Goal: Find specific page/section: Find specific page/section

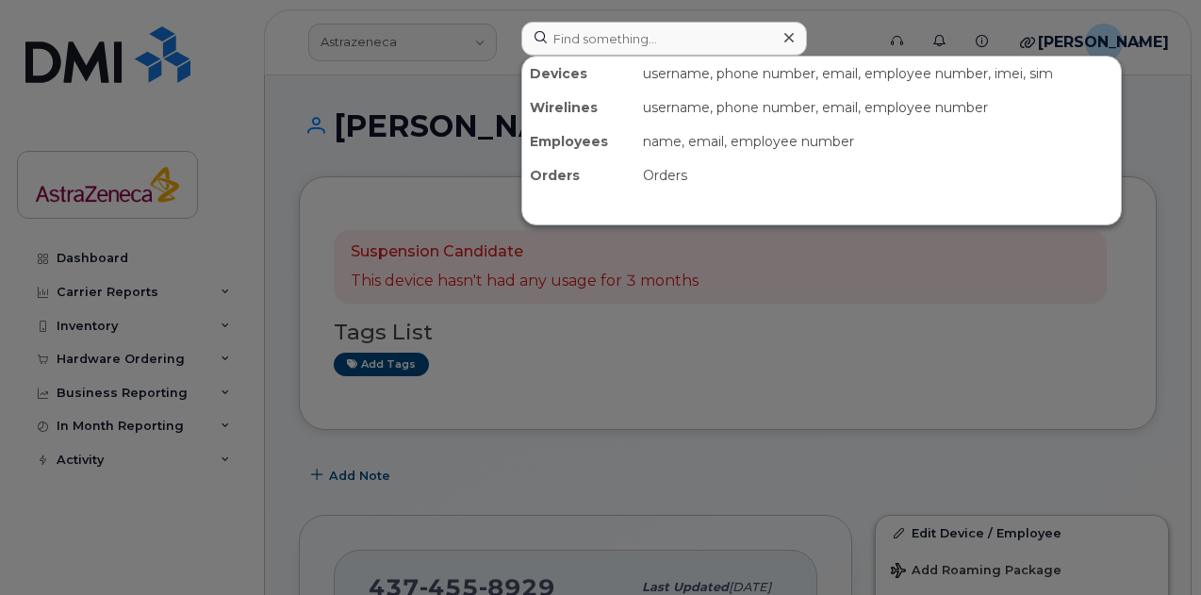
click at [627, 41] on input at bounding box center [664, 39] width 286 height 34
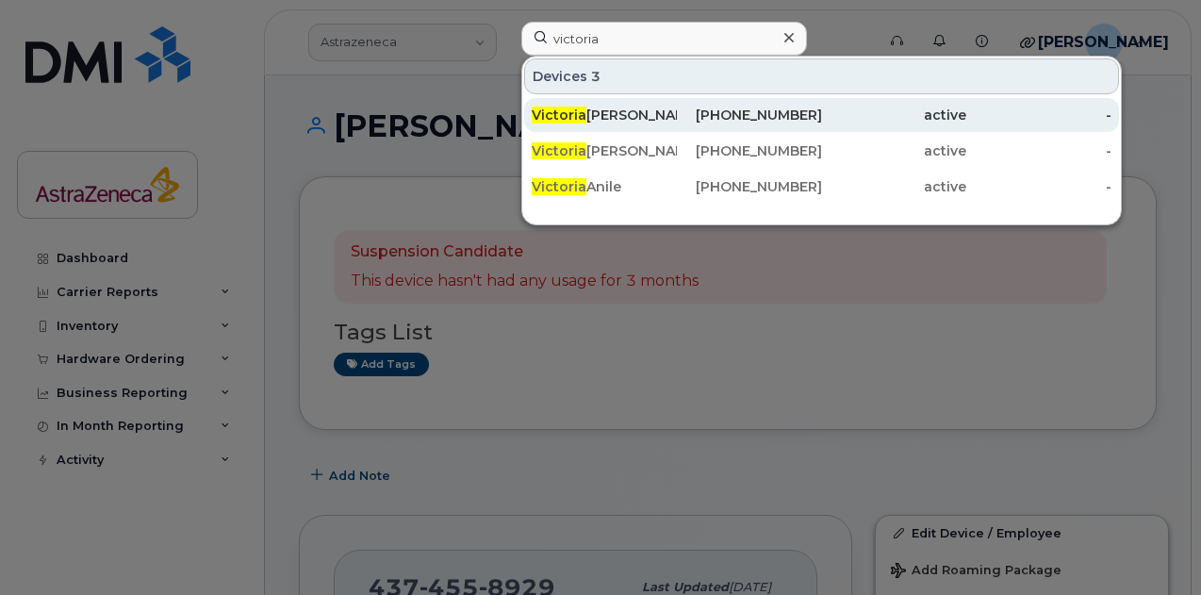
type input "victoria"
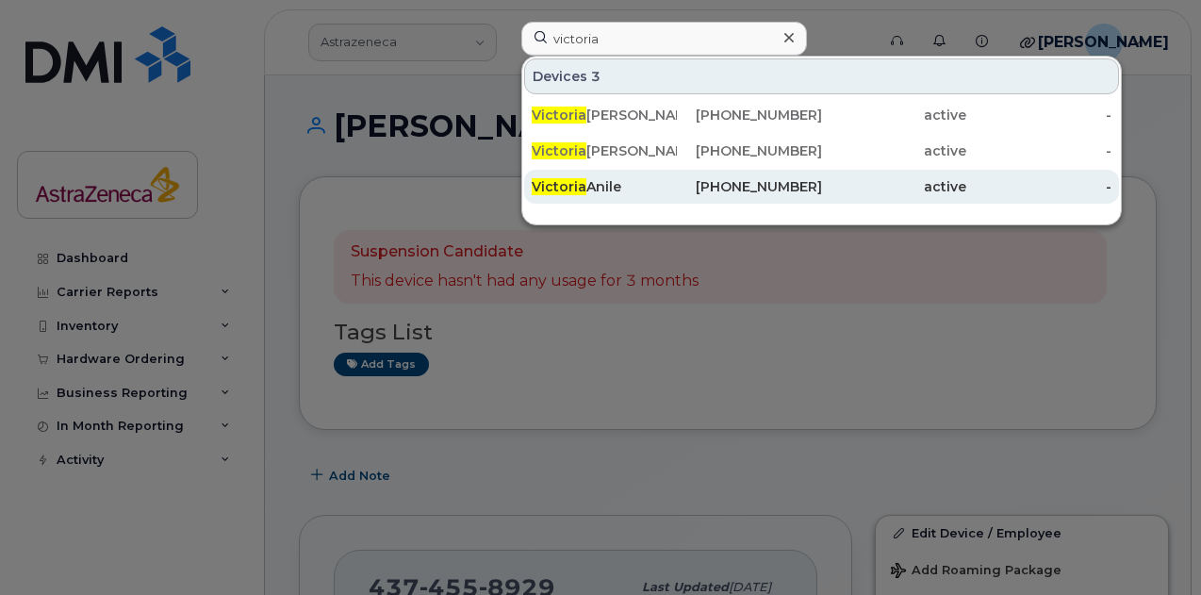
drag, startPoint x: 607, startPoint y: 114, endPoint x: 592, endPoint y: 172, distance: 60.3
click at [607, 114] on div "Victoria Taylor" at bounding box center [604, 115] width 145 height 19
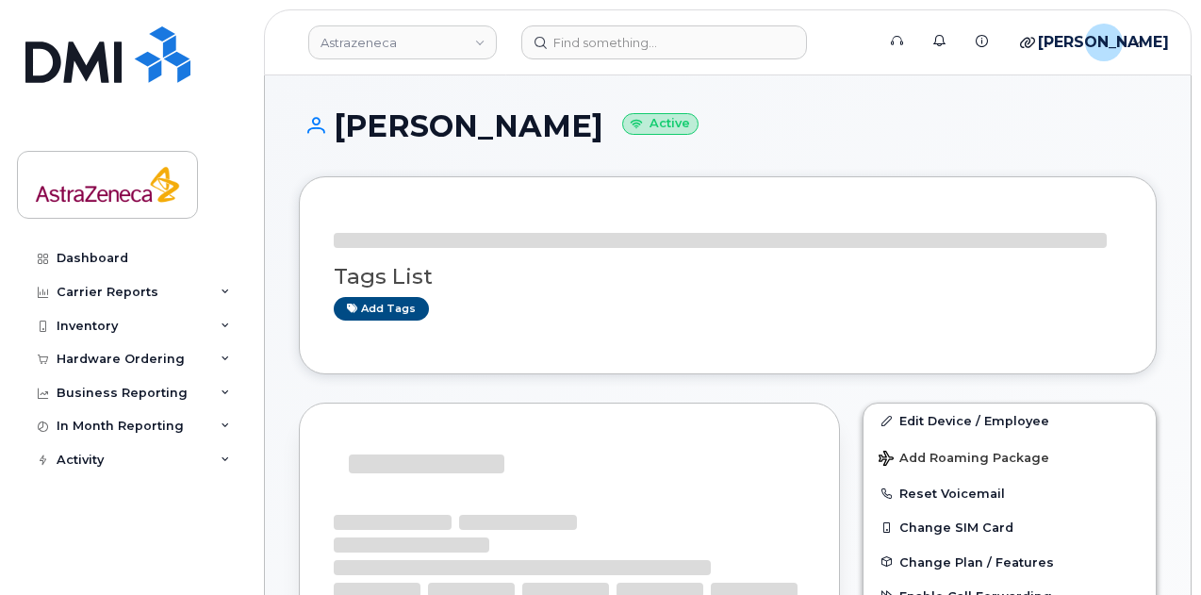
click at [528, 127] on h1 "[PERSON_NAME] Active" at bounding box center [728, 125] width 858 height 33
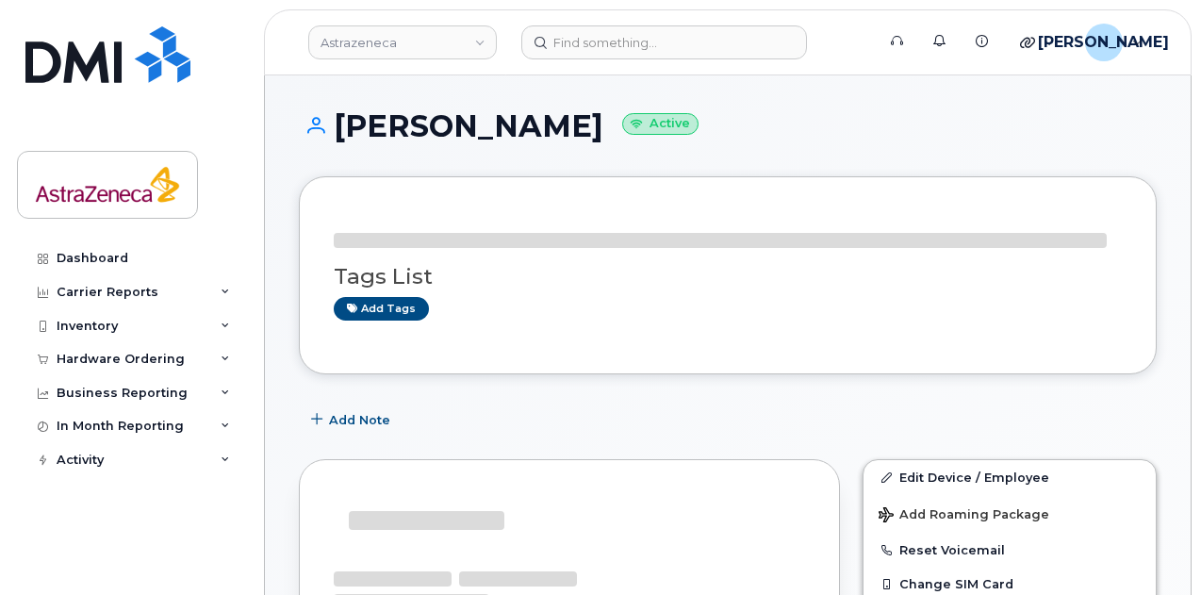
click at [526, 134] on h1 "Victoria Taylor Active" at bounding box center [728, 125] width 858 height 33
click at [526, 135] on h1 "Victoria Taylor Active" at bounding box center [728, 125] width 858 height 33
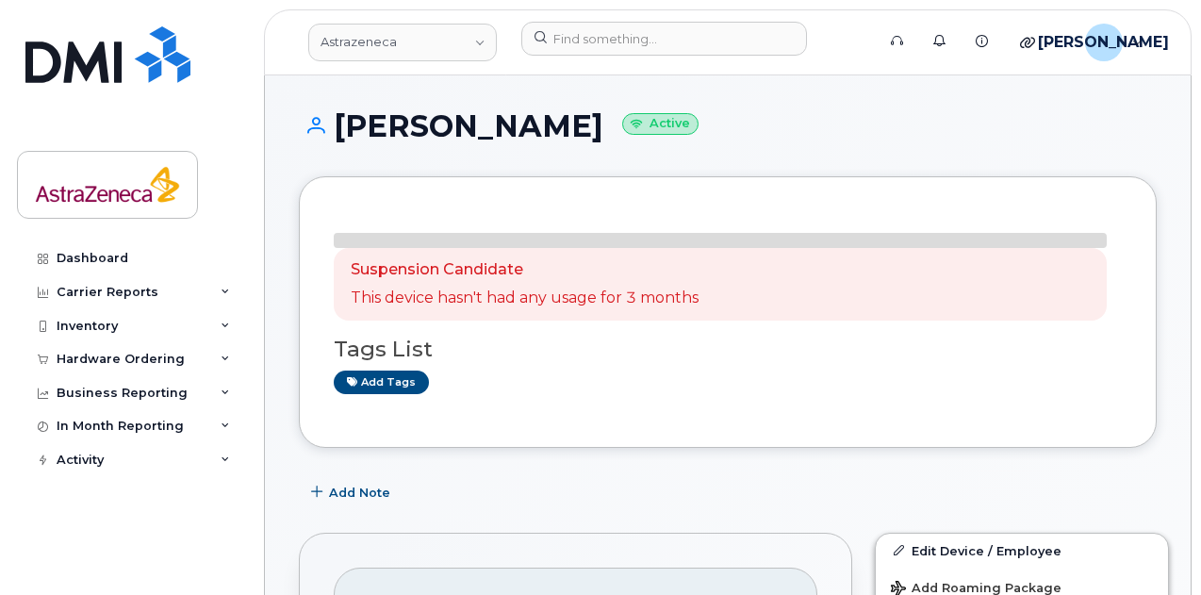
click at [526, 135] on h1 "Victoria Taylor Active" at bounding box center [728, 125] width 858 height 33
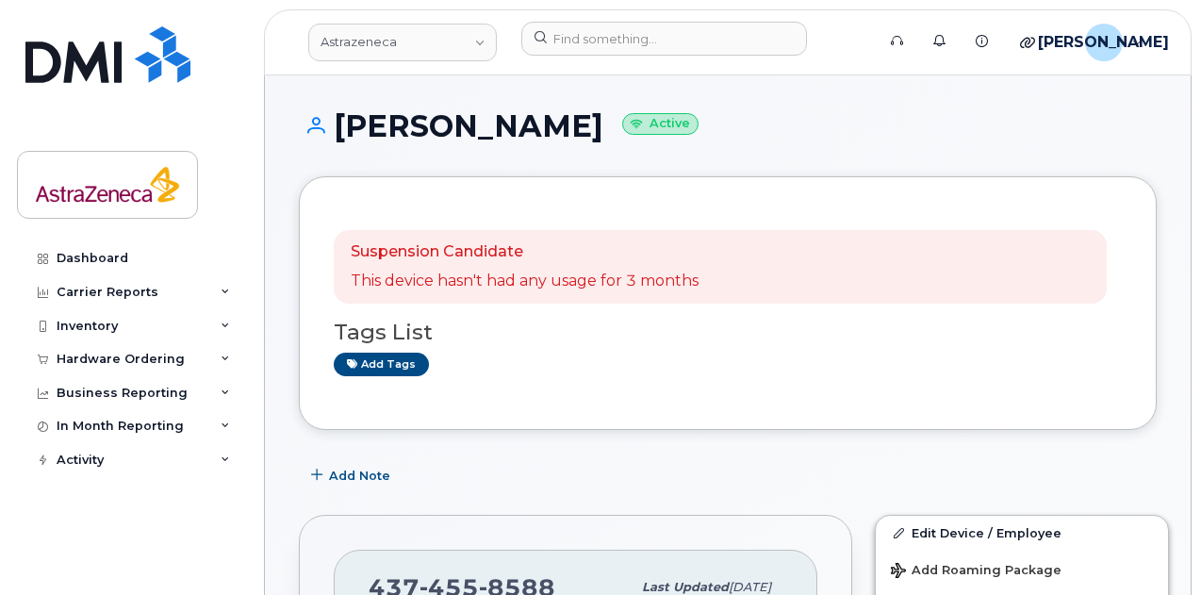
click at [414, 131] on h1 "Victoria Taylor Active" at bounding box center [728, 125] width 858 height 33
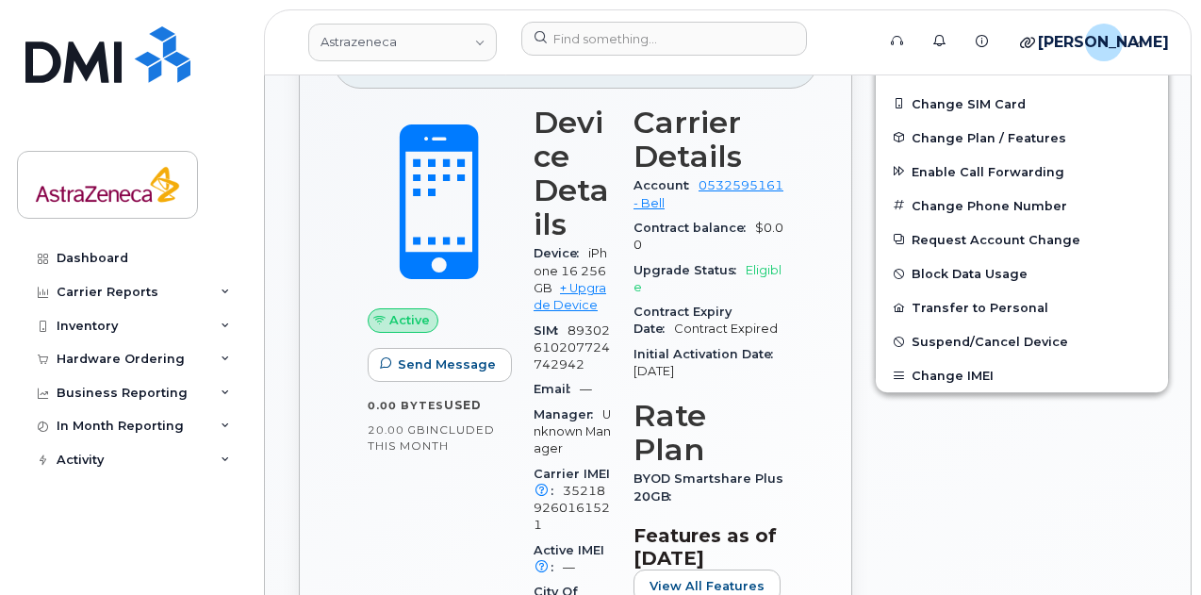
scroll to position [565, 0]
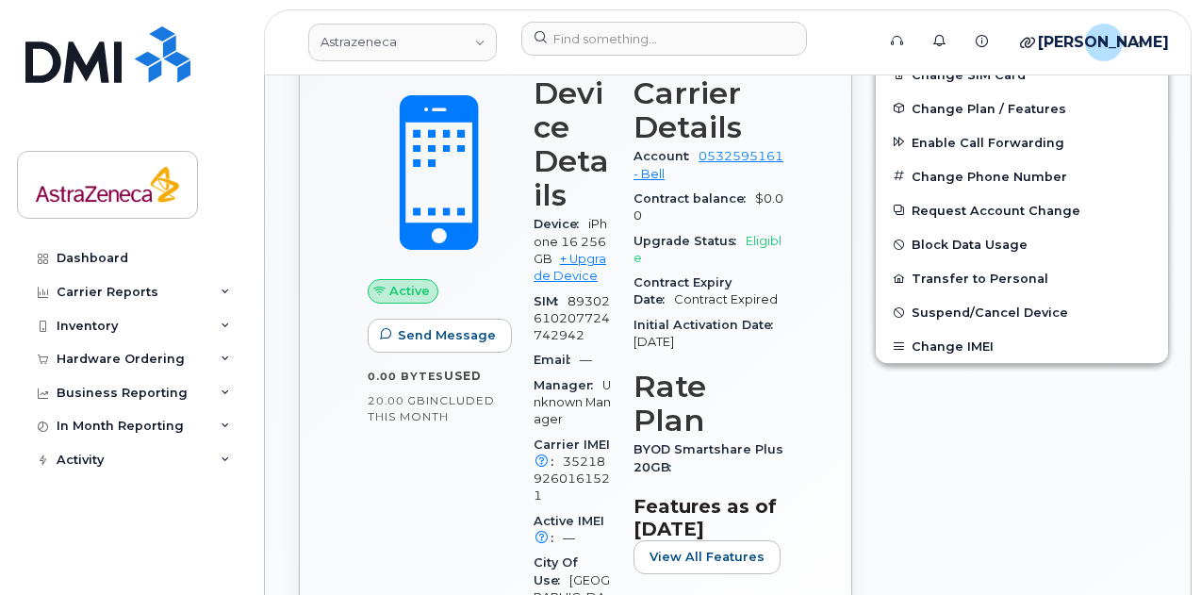
drag, startPoint x: 730, startPoint y: 338, endPoint x: 632, endPoint y: 286, distance: 110.9
click at [633, 286] on section "Carrier Details Account 0532595161 - Bell Contract balance $0.00 Upgrade Status…" at bounding box center [708, 215] width 150 height 278
click at [703, 323] on span "Initial Activation Date" at bounding box center [707, 325] width 149 height 14
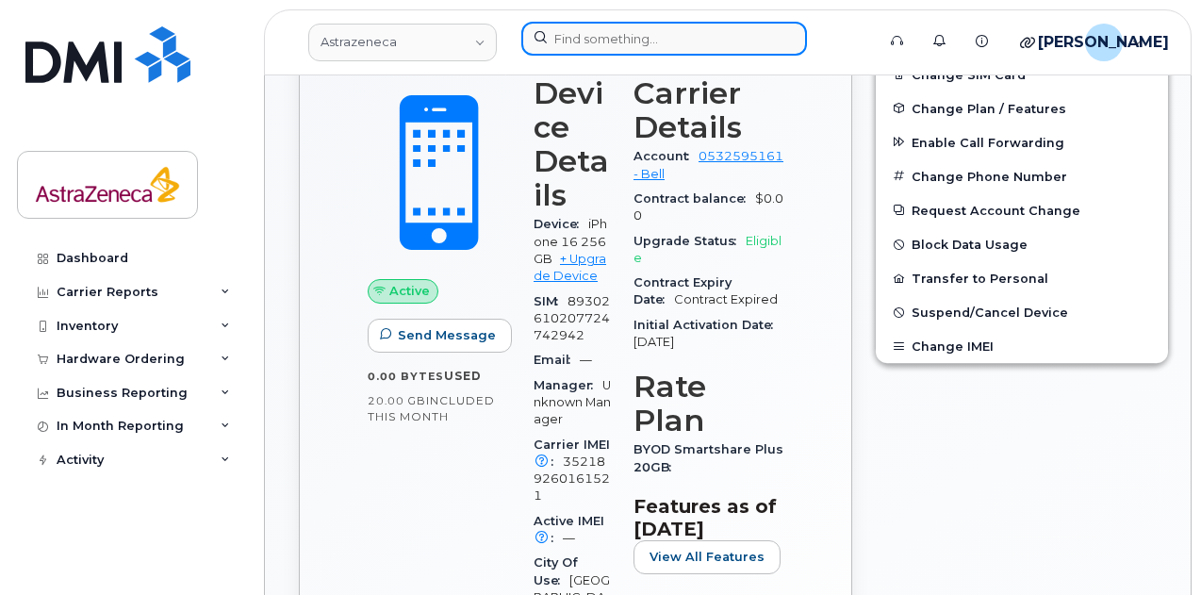
click at [667, 37] on input at bounding box center [664, 39] width 286 height 34
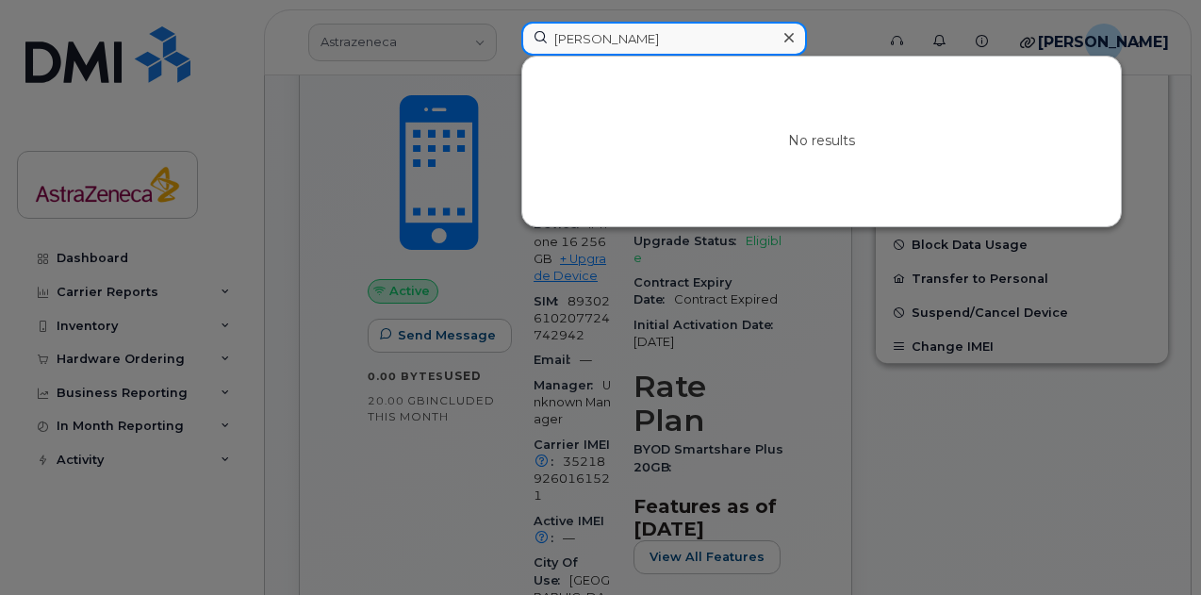
type input "[PERSON_NAME]"
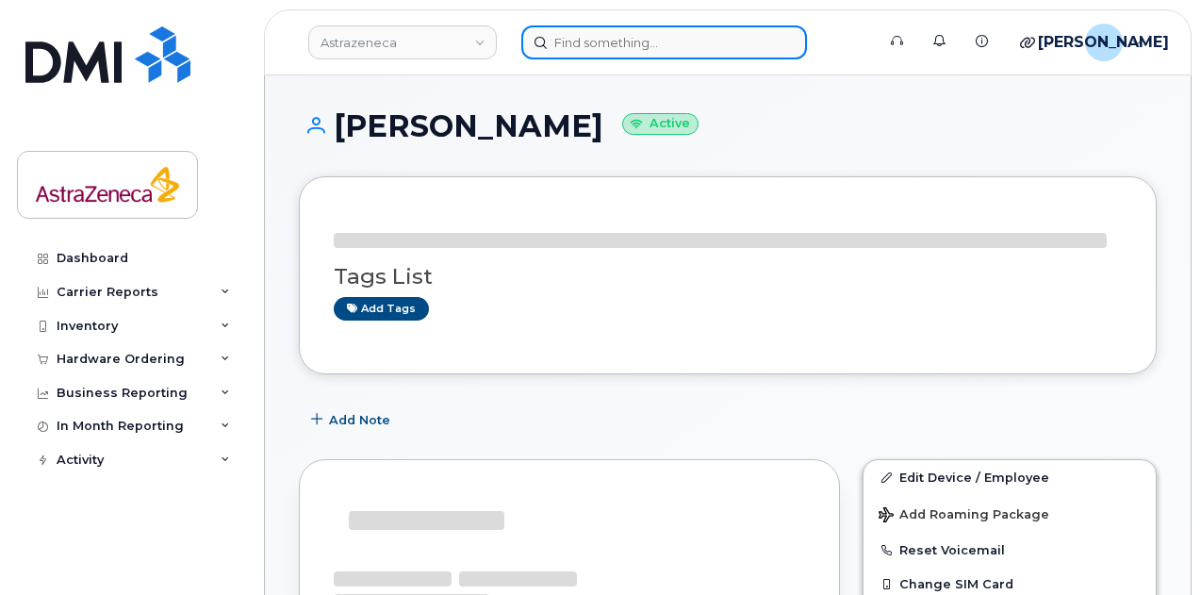
click at [618, 44] on input at bounding box center [664, 42] width 286 height 34
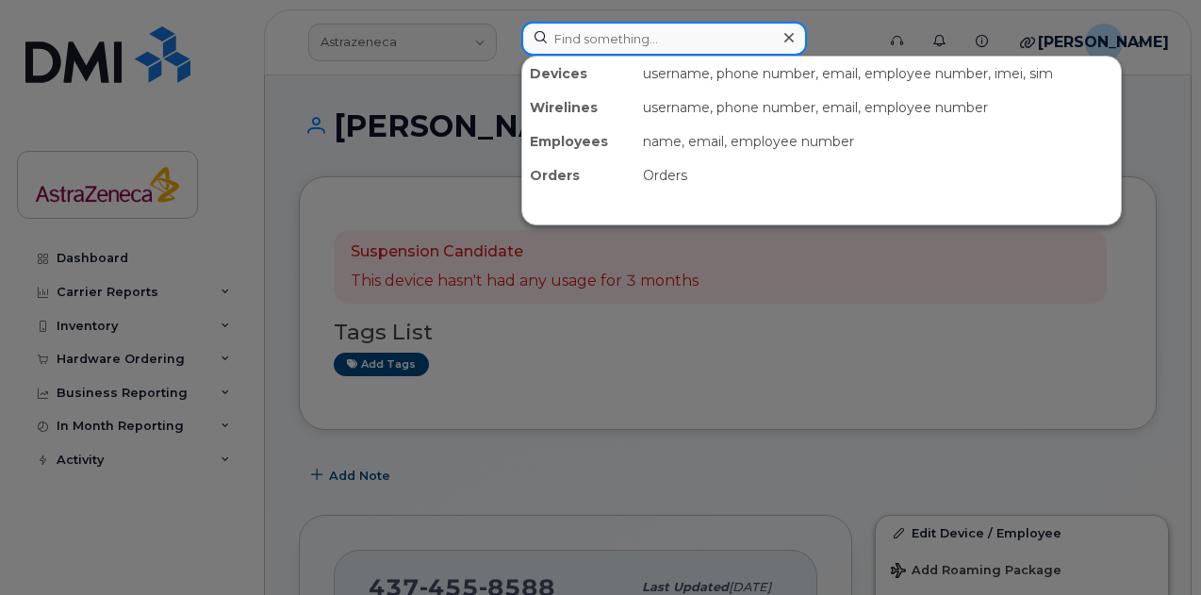
paste input "[PERSON_NAME]"
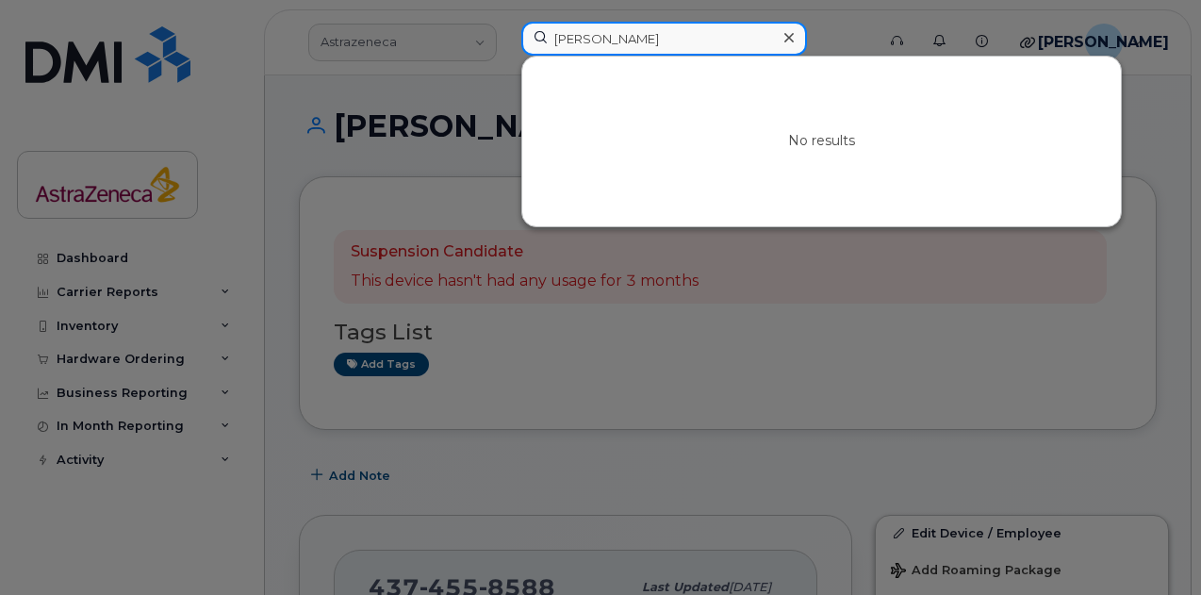
click at [657, 49] on input "[PERSON_NAME]" at bounding box center [664, 39] width 286 height 34
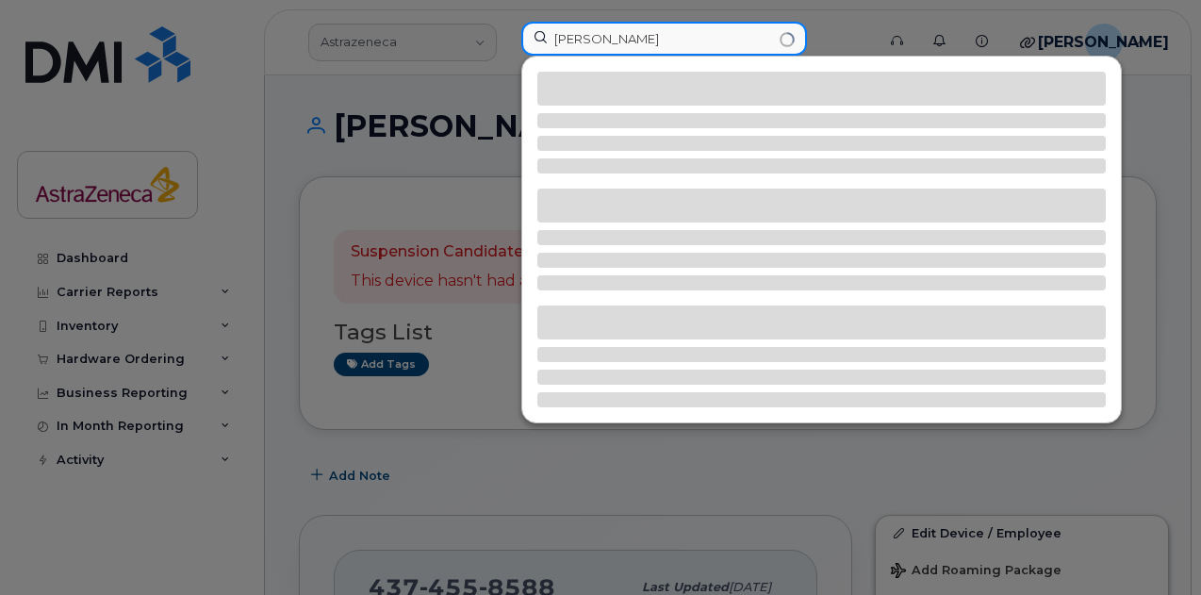
click at [641, 37] on input "[PERSON_NAME]" at bounding box center [664, 39] width 286 height 34
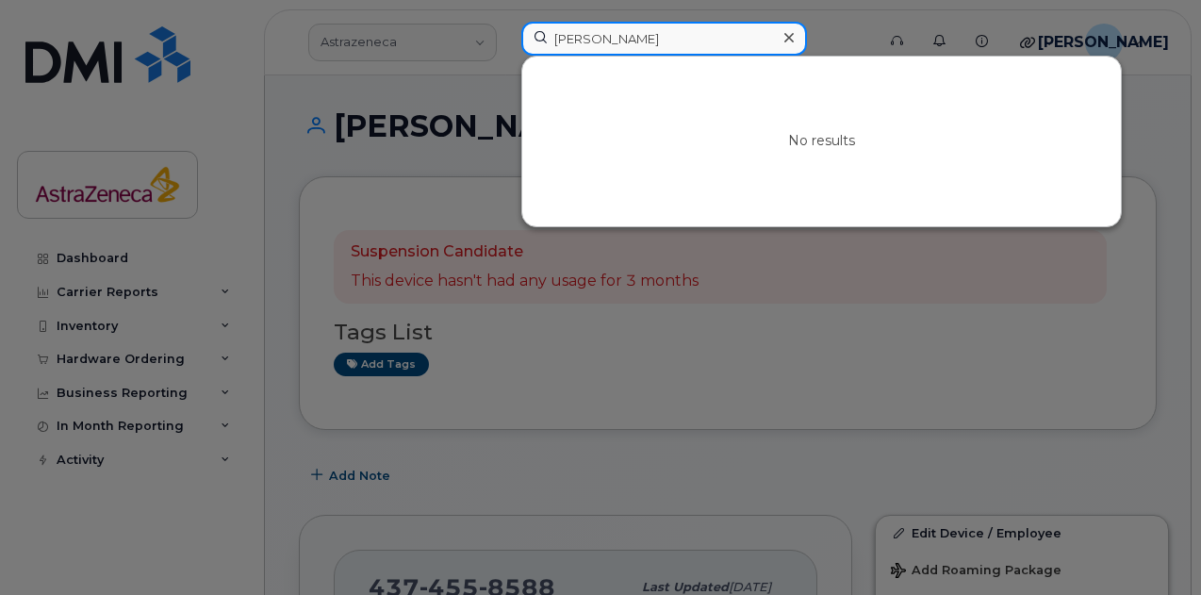
click at [639, 37] on input "[PERSON_NAME]" at bounding box center [664, 39] width 286 height 34
type input "[PERSON_NAME]"
click at [600, 36] on input "[PERSON_NAME]" at bounding box center [664, 39] width 286 height 34
click at [603, 33] on input "[PERSON_NAME]" at bounding box center [664, 39] width 286 height 34
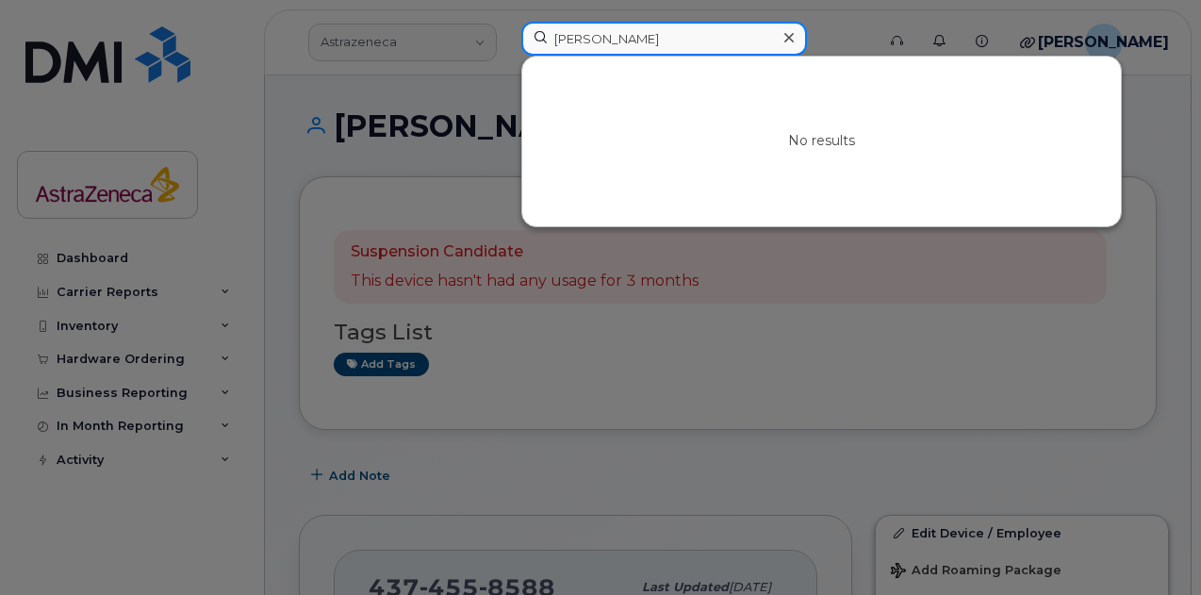
click at [645, 36] on input "[PERSON_NAME]" at bounding box center [664, 39] width 286 height 34
click at [647, 36] on input "[PERSON_NAME]" at bounding box center [664, 39] width 286 height 34
click at [680, 50] on input "[PERSON_NAME]" at bounding box center [664, 39] width 286 height 34
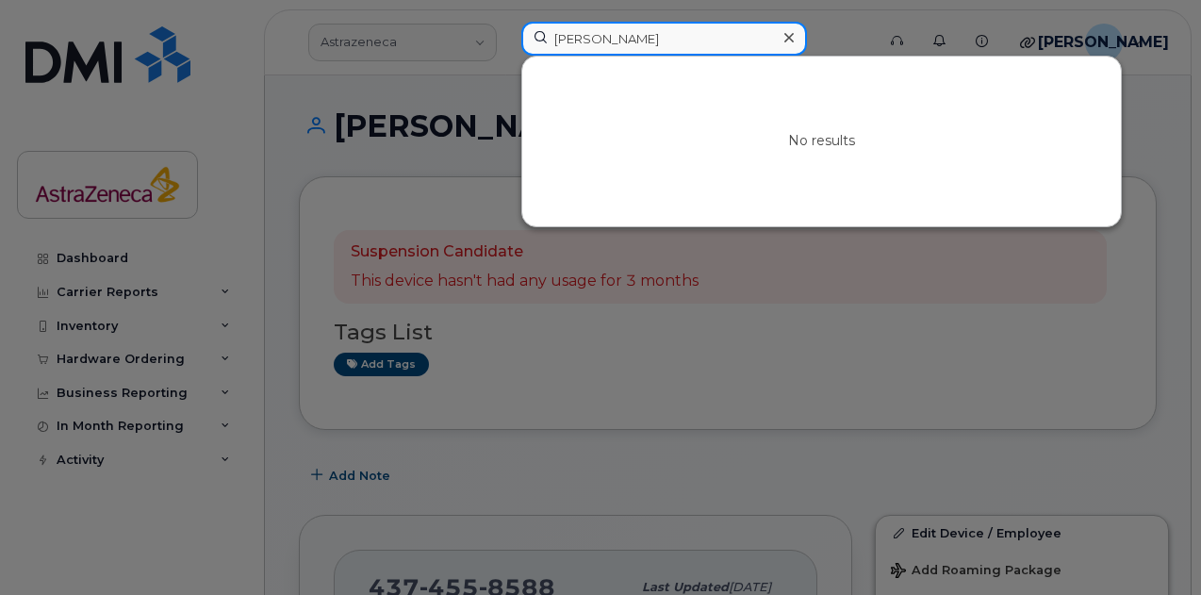
drag, startPoint x: 708, startPoint y: 39, endPoint x: 419, endPoint y: 39, distance: 288.4
click at [506, 39] on div "[PERSON_NAME] No results" at bounding box center [691, 42] width 371 height 41
